Goal: Navigation & Orientation: Go to known website

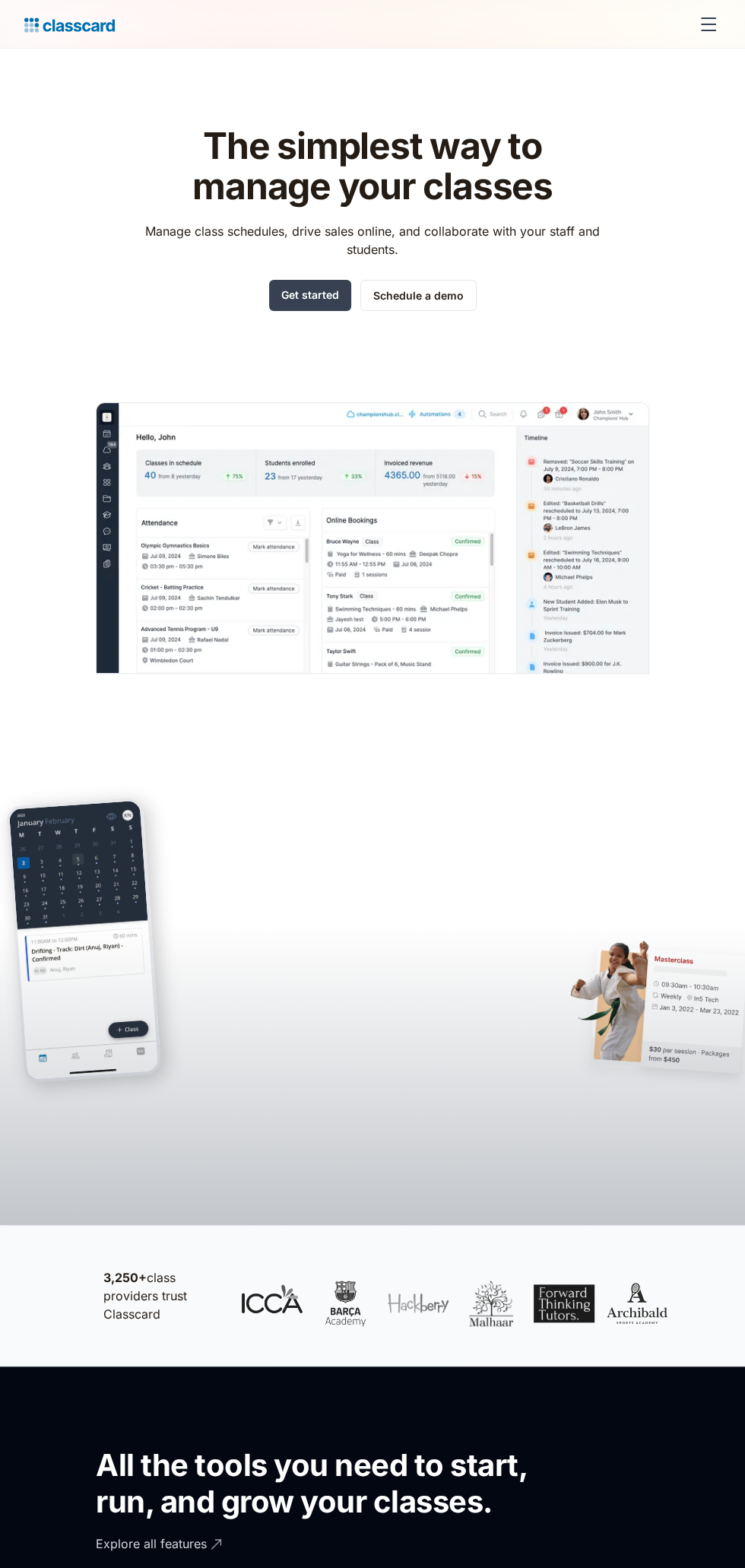
click at [708, 30] on div "menu" at bounding box center [708, 31] width 15 height 2
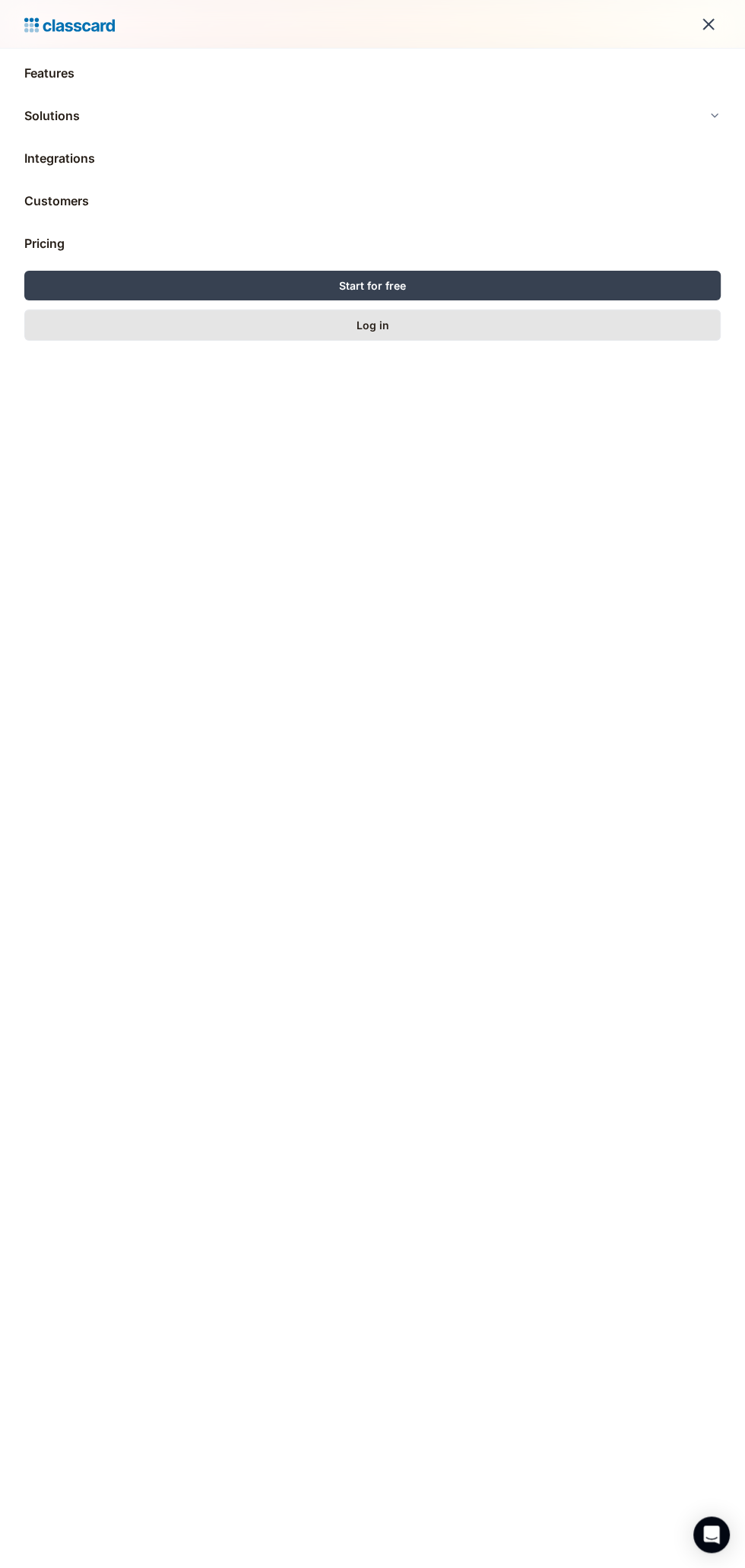
click at [125, 324] on link "Log in" at bounding box center [372, 325] width 696 height 31
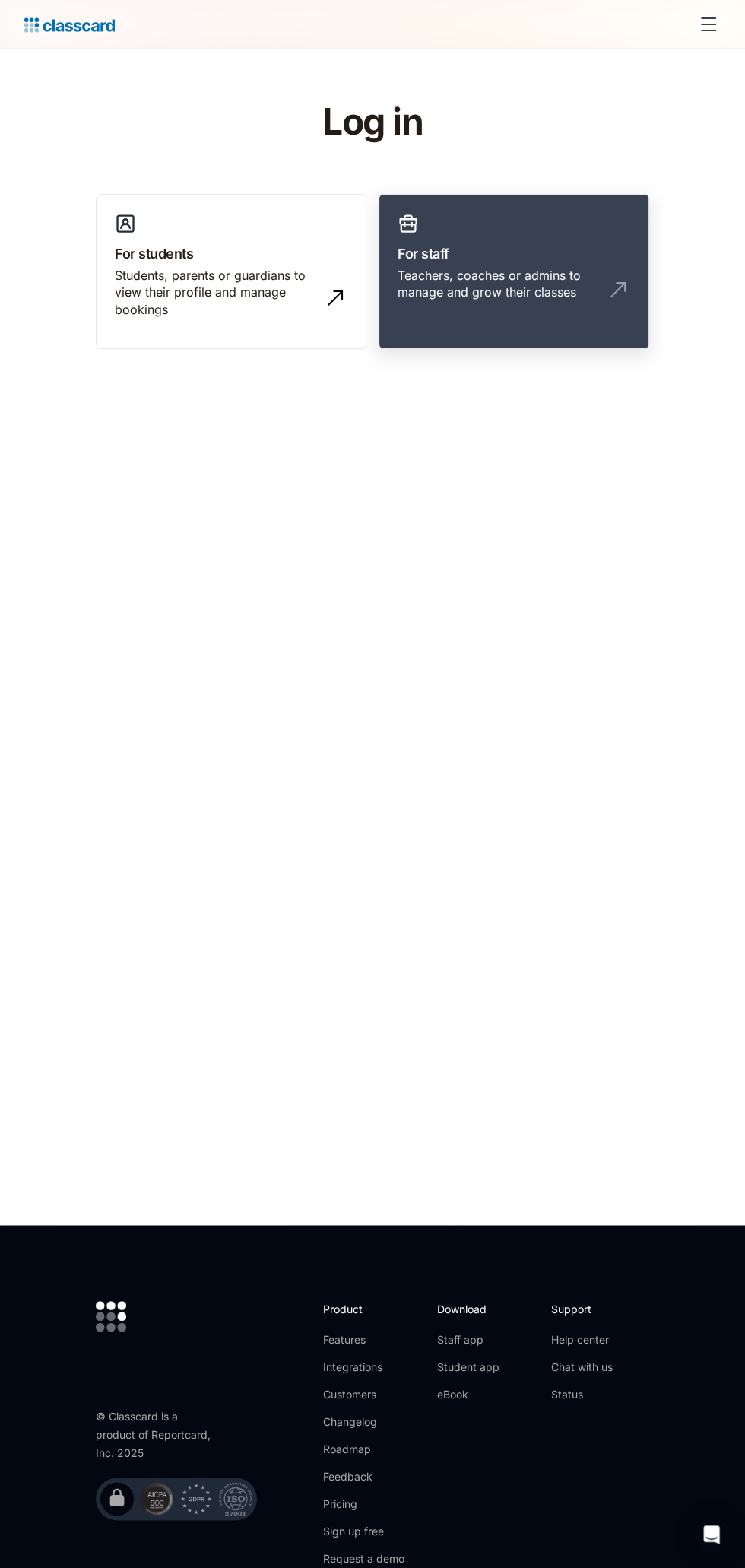
click at [547, 345] on link "For staff Teachers, coaches or admins to manage and grow their classes" at bounding box center [514, 271] width 271 height 155
